Goal: Task Accomplishment & Management: Manage account settings

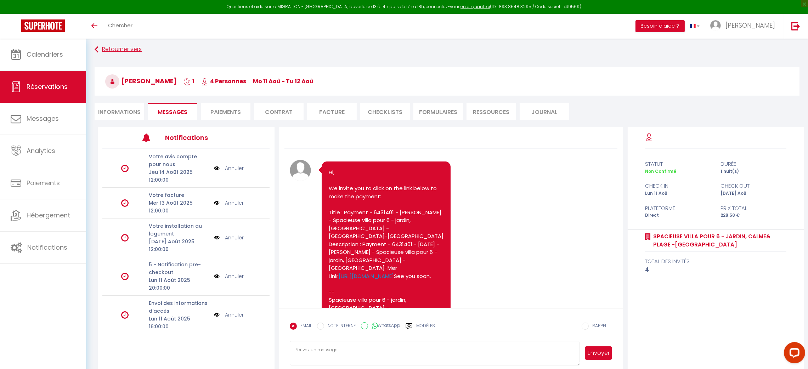
scroll to position [415, 0]
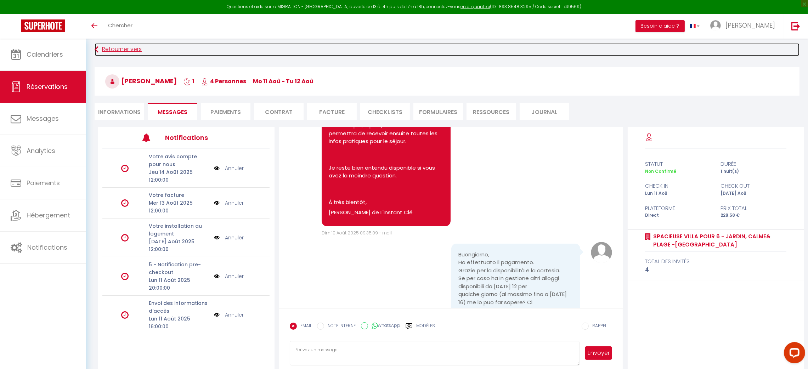
click at [105, 50] on link "Retourner vers" at bounding box center [447, 49] width 705 height 13
select select
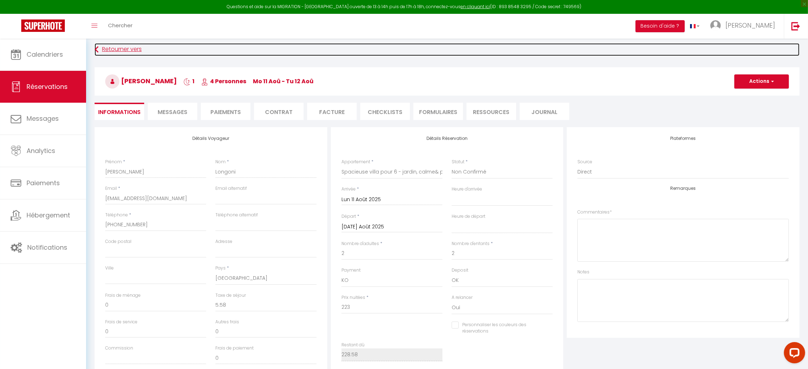
click at [105, 50] on link "Retourner vers" at bounding box center [447, 49] width 705 height 13
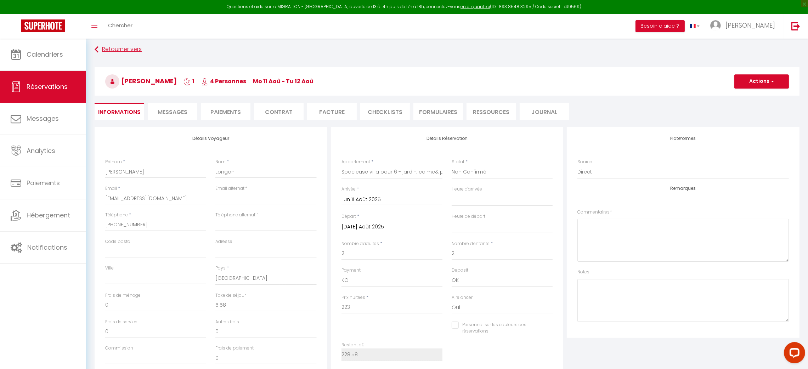
select select "not_cancelled"
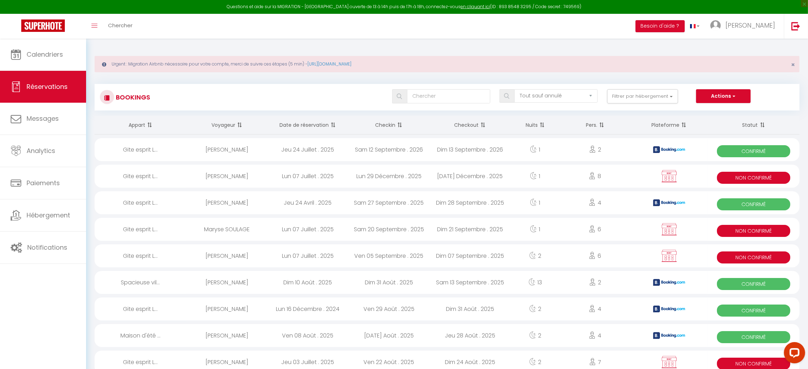
click at [331, 127] on span at bounding box center [332, 125] width 7 height 14
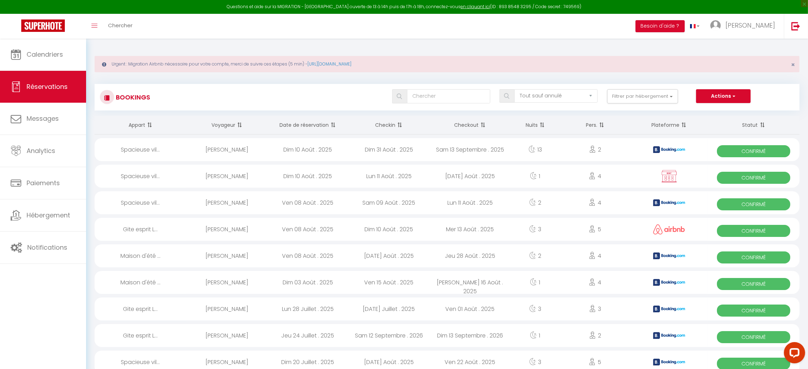
click at [310, 224] on div "Ven 08 Août . 2025" at bounding box center [307, 229] width 81 height 23
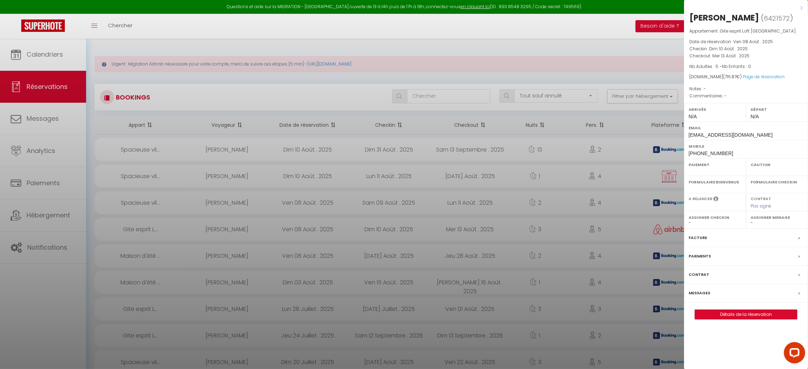
select select "OK"
select select "0"
select select "1"
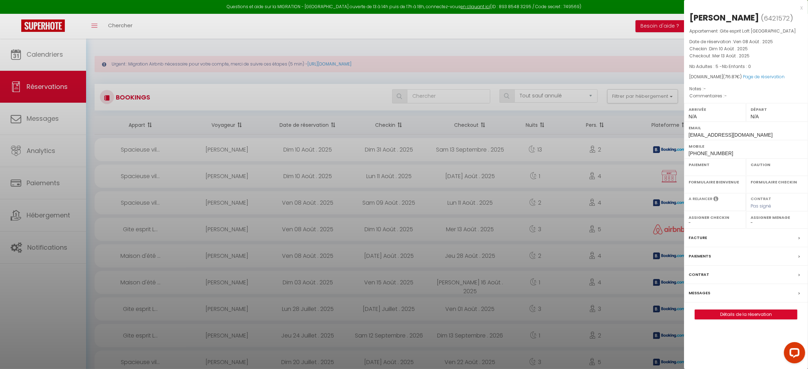
select select
select select "48956"
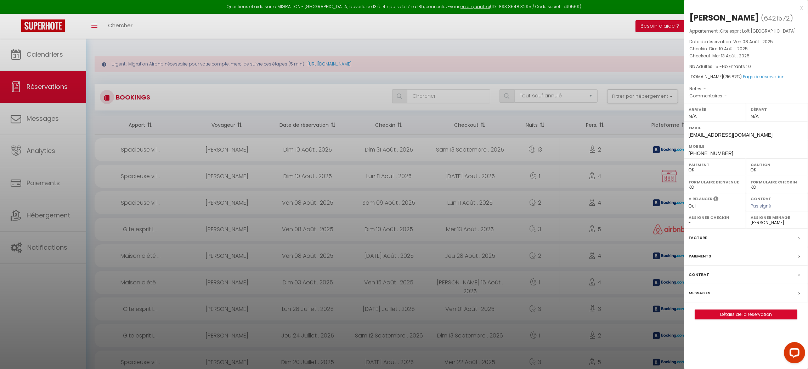
click at [795, 297] on div "Messages" at bounding box center [746, 293] width 124 height 18
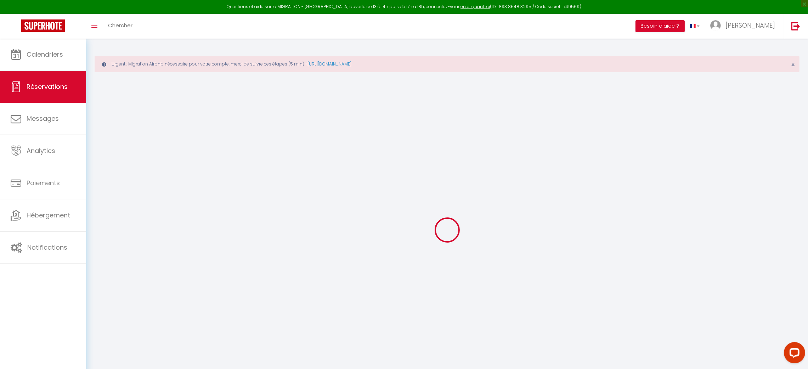
select select
checkbox input "false"
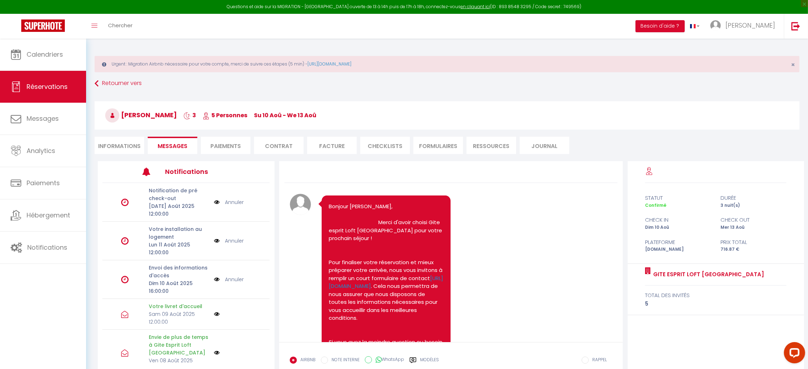
scroll to position [775, 0]
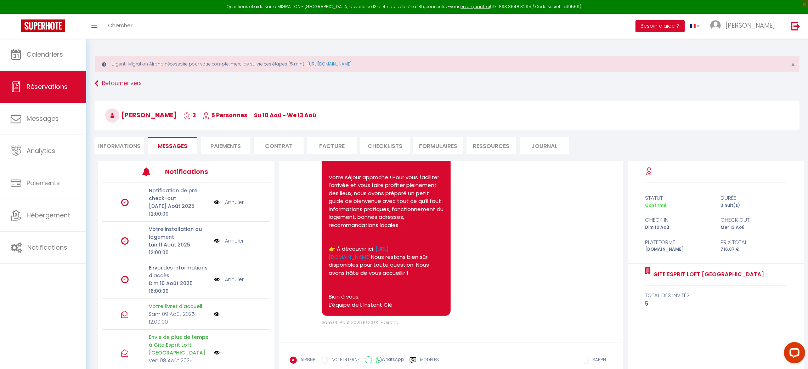
drag, startPoint x: 619, startPoint y: 326, endPoint x: 567, endPoint y: 282, distance: 67.9
click at [567, 282] on div "Note Sms Bonjour [PERSON_NAME], Votre séjour approche ! Pour vous faciliter l’a…" at bounding box center [451, 234] width 323 height 186
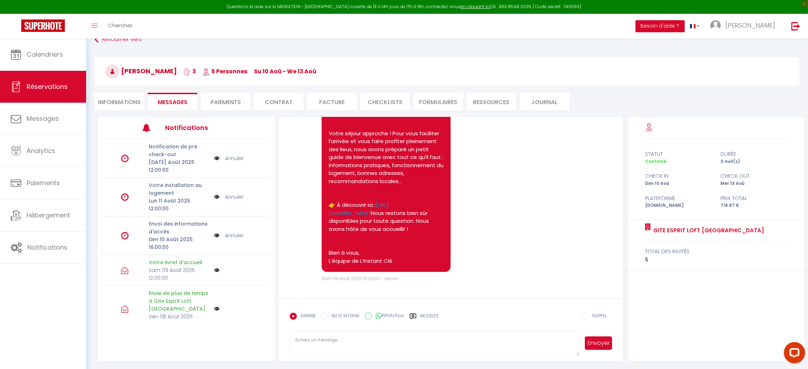
click at [347, 347] on textarea at bounding box center [435, 343] width 291 height 25
paste textarea "Hello [First Name], I’d like to inform you that the property was not originally…"
drag, startPoint x: 543, startPoint y: 191, endPoint x: 511, endPoint y: 222, distance: 44.6
click at [543, 191] on div "Note Sms Bonjour [PERSON_NAME], Votre séjour approche ! Pour vous faciliter l’a…" at bounding box center [451, 190] width 323 height 186
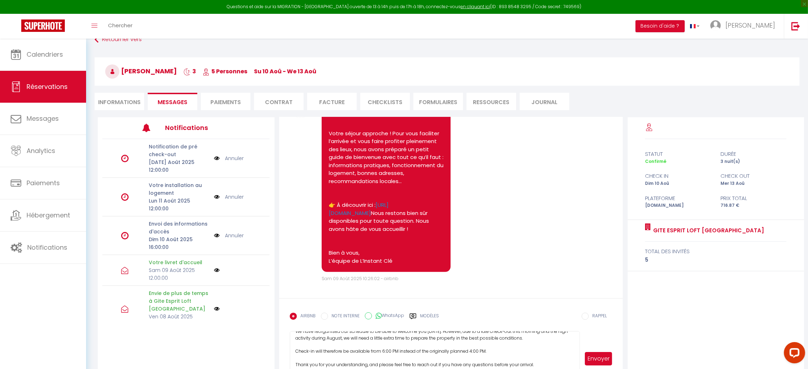
drag, startPoint x: 576, startPoint y: 353, endPoint x: 585, endPoint y: 384, distance: 32.5
click at [585, 325] on html "Questions et aide sur la MIGRATION - [GEOGRAPHIC_DATA] ouverte de 13 à 14h puis…" at bounding box center [404, 140] width 808 height 369
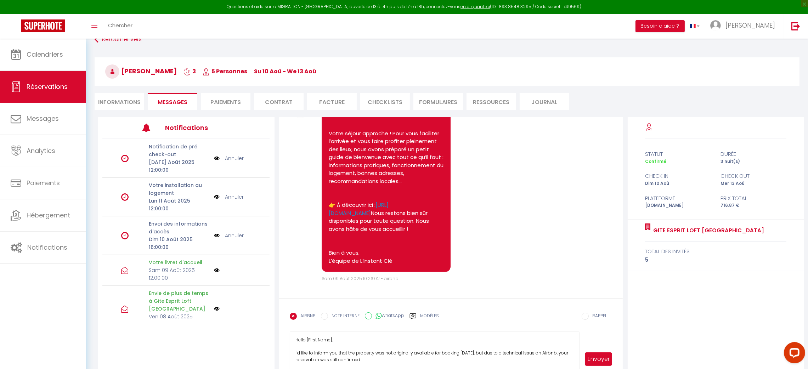
click at [330, 337] on textarea "Hello [First Name], I’d like to inform you that the property was not originally…" at bounding box center [435, 359] width 291 height 56
click at [331, 339] on textarea "Hello [First Name], I’d like to inform you that the property was not originally…" at bounding box center [435, 359] width 291 height 56
type textarea "Hello [PERSON_NAME], I’d like to inform you that the property was not originall…"
click at [600, 360] on button "Envoyer" at bounding box center [598, 359] width 27 height 13
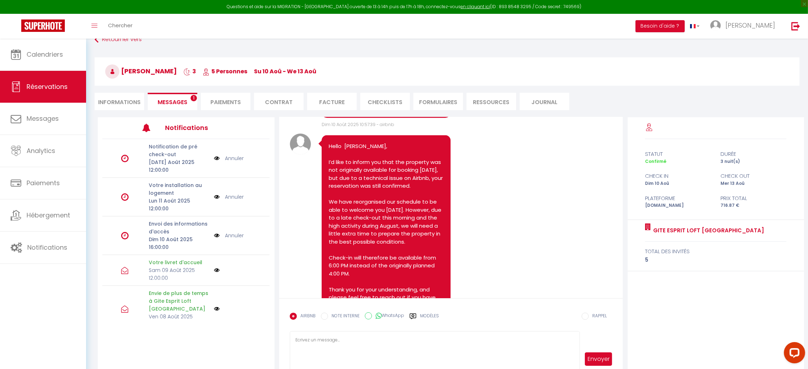
scroll to position [1205, 0]
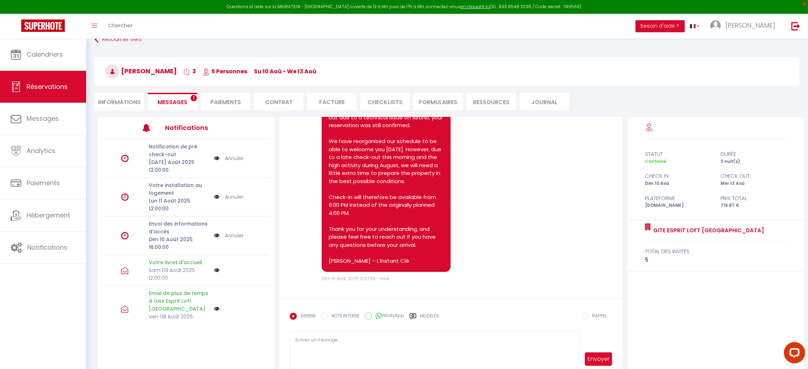
click at [180, 101] on span "Messages" at bounding box center [173, 102] width 30 height 8
click at [48, 246] on span "Notifications" at bounding box center [47, 247] width 40 height 9
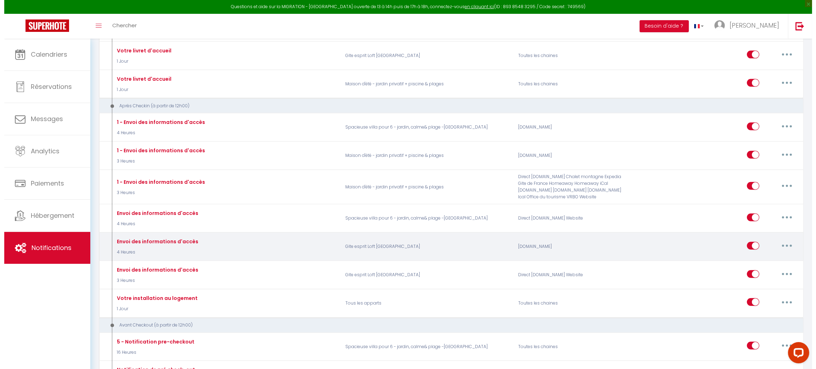
scroll to position [561, 0]
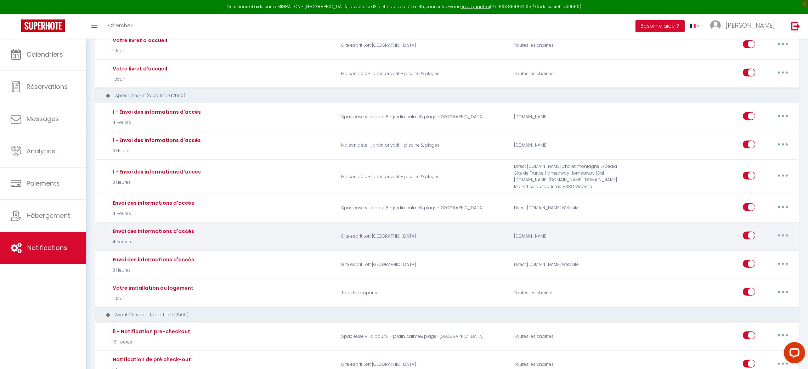
click at [782, 235] on icon "button" at bounding box center [783, 236] width 2 height 2
click at [745, 247] on link "Editer" at bounding box center [764, 252] width 52 height 12
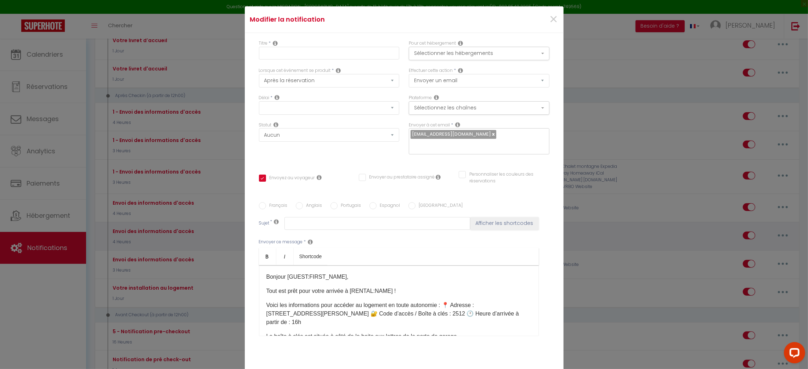
type input "Envoi des informations d'accès"
select select "3"
select select "4 Heures"
select select "if_booking_is_paid"
checkbox input "true"
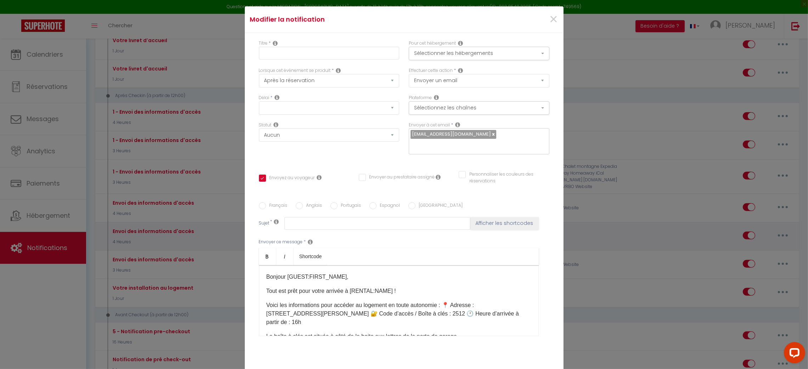
checkbox input "false"
radio input "true"
type input "Informations pour votre arrivée – Maison [RENTAL:NAME]"
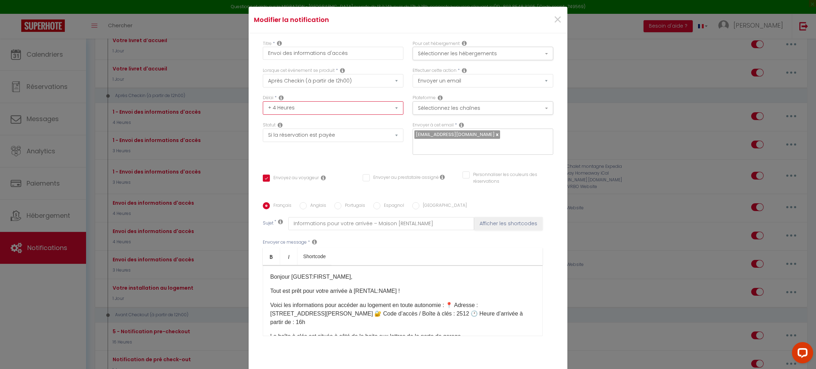
click at [394, 113] on select "Immédiat + 10 Minutes + 1 Heure + 2 Heures + 3 Heures + 4 Heures + 5 Heures + 6…" at bounding box center [333, 107] width 141 height 13
select select "5 Heures"
click at [263, 106] on select "Immédiat + 10 Minutes + 1 Heure + 2 Heures + 3 Heures + 4 Heures + 5 Heures + 6…" at bounding box center [333, 107] width 141 height 13
checkbox input "true"
checkbox input "false"
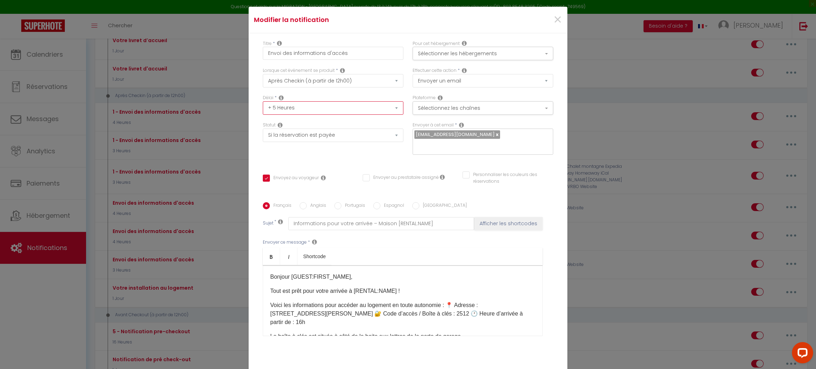
checkbox input "false"
click at [516, 192] on div "Français Anglais Portugais Espagnol [GEOGRAPHIC_DATA] Sujet * Informations pour…" at bounding box center [408, 274] width 291 height 164
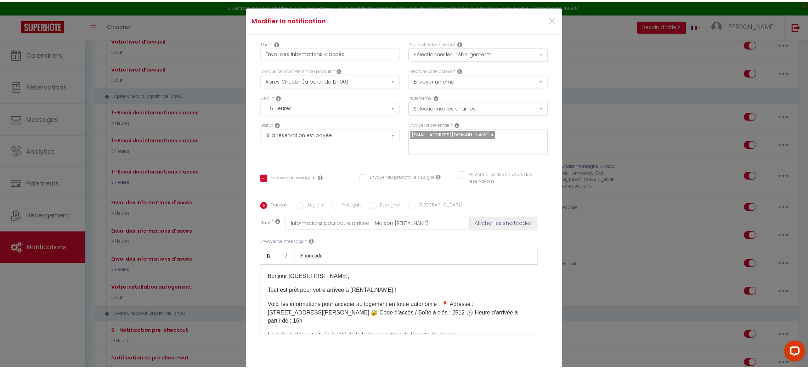
scroll to position [48, 0]
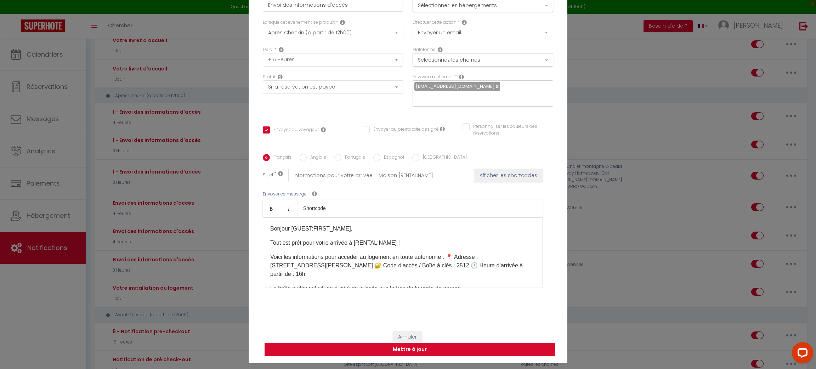
click at [440, 343] on button "Mettre à jour" at bounding box center [410, 349] width 291 height 13
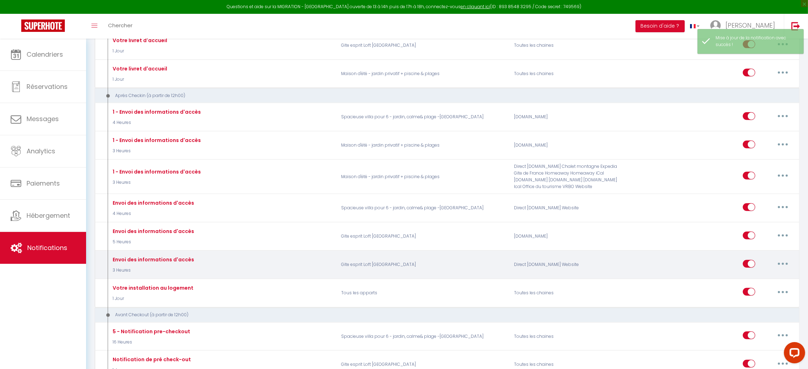
click at [783, 263] on icon "button" at bounding box center [783, 264] width 2 height 2
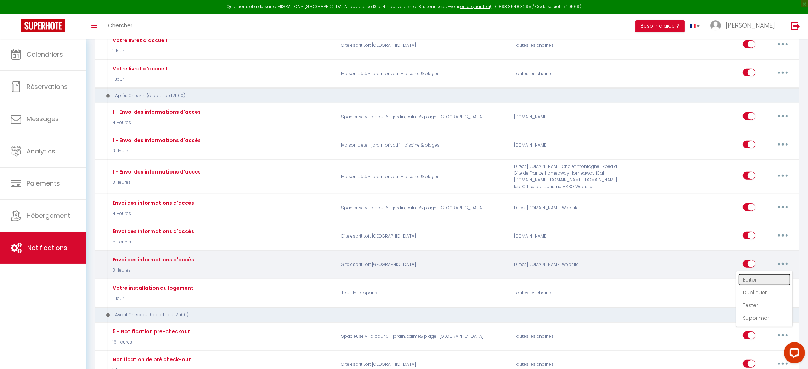
click at [749, 274] on link "Editer" at bounding box center [764, 280] width 52 height 12
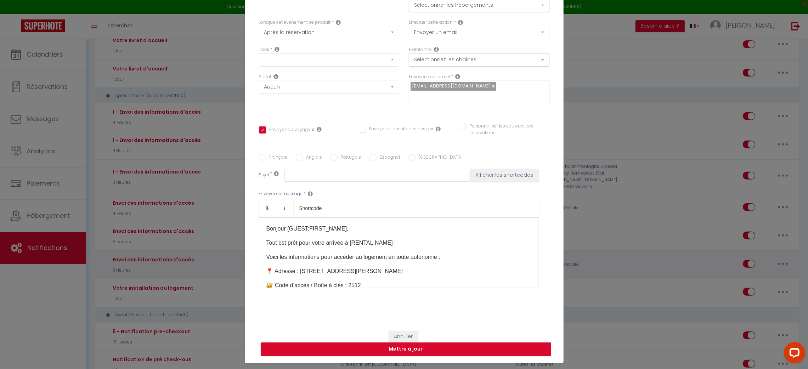
type input "Envoi des informations d'accès"
select select "3"
select select "3 Heures"
select select "if_booking_is_paid"
checkbox input "true"
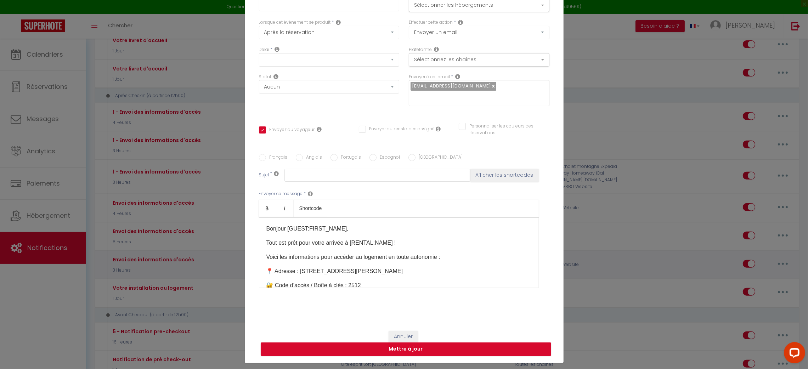
checkbox input "false"
radio input "true"
type input "Informations pour votre arrivée – Maison [RENTAL:NAME]"
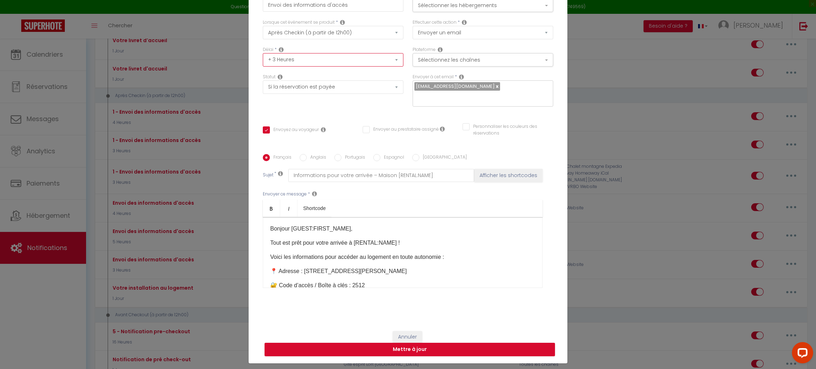
click at [392, 62] on select "Immédiat + 10 Minutes + 1 Heure + 2 Heures + 3 Heures + 4 Heures + 5 Heures + 6…" at bounding box center [333, 59] width 141 height 13
select select "4 Heures"
click at [263, 57] on select "Immédiat + 10 Minutes + 1 Heure + 2 Heures + 3 Heures + 4 Heures + 5 Heures + 6…" at bounding box center [333, 59] width 141 height 13
checkbox input "true"
checkbox input "false"
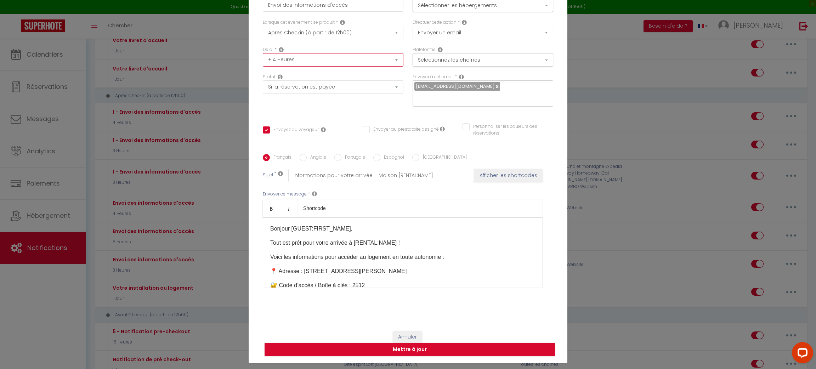
checkbox input "false"
click at [427, 344] on button "Mettre à jour" at bounding box center [410, 349] width 291 height 13
checkbox input "true"
checkbox input "false"
